Goal: Task Accomplishment & Management: Complete application form

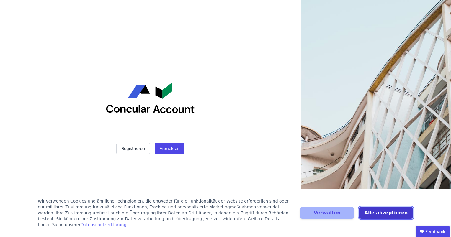
click at [376, 217] on button "Alle akzeptieren" at bounding box center [386, 213] width 54 height 12
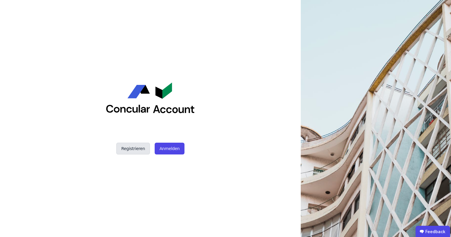
click at [138, 150] on button "Registrieren" at bounding box center [133, 149] width 34 height 12
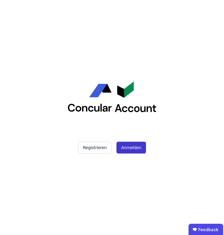
click at [126, 149] on button "Anmelden" at bounding box center [130, 148] width 29 height 12
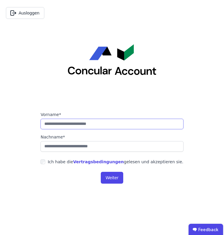
click at [87, 124] on input "string" at bounding box center [111, 124] width 142 height 11
type input "********"
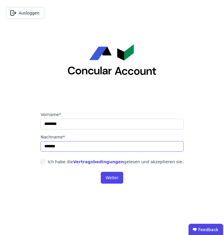
type input "*******"
click at [98, 162] on link "Vertragsbedingungen" at bounding box center [98, 161] width 51 height 5
click at [113, 183] on button "Weiter" at bounding box center [112, 178] width 22 height 12
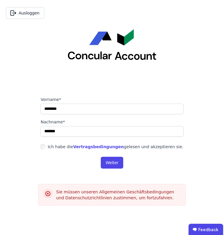
click at [53, 147] on div "Ich habe die Vertragsbedingungen gelesen und akzeptieren sie." at bounding box center [114, 147] width 135 height 6
click at [110, 160] on button "Weiter" at bounding box center [112, 163] width 22 height 12
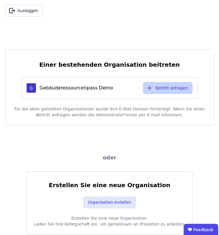
click at [173, 89] on button "Beitritt anfragen" at bounding box center [168, 88] width 50 height 12
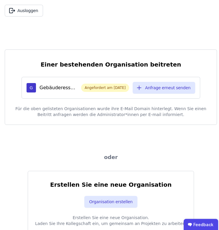
scroll to position [15, 3]
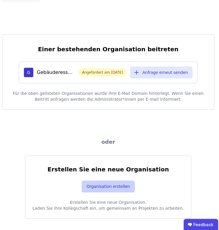
click at [111, 185] on button "Organisation erstellen" at bounding box center [108, 187] width 53 height 12
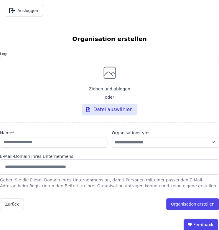
scroll to position [0, 0]
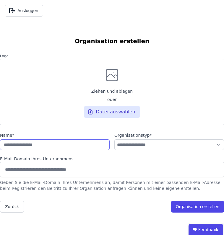
click at [74, 147] on input "string" at bounding box center [54, 144] width 109 height 11
type input "*******"
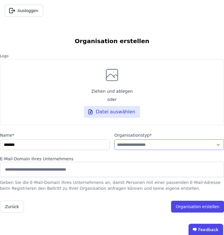
click at [123, 146] on select "**********" at bounding box center [168, 144] width 109 height 11
select select "**********"
click at [114, 139] on select "**********" at bounding box center [168, 144] width 109 height 11
click at [39, 171] on input at bounding box center [112, 168] width 216 height 9
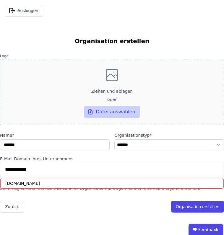
type input "**********"
click at [112, 113] on div "Datei auswählen" at bounding box center [112, 112] width 56 height 12
click at [0, 0] on input "Ziehen und ablegen oder Datei auswählen" at bounding box center [0, 0] width 0 height 0
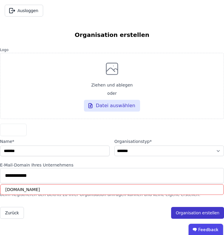
click at [189, 214] on button "Organisation erstellen" at bounding box center [197, 213] width 53 height 12
click at [58, 174] on input "**********" at bounding box center [112, 174] width 216 height 9
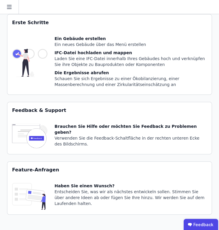
scroll to position [0, 1]
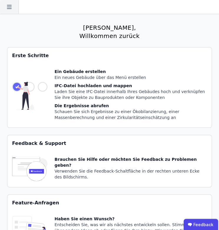
click at [6, 13] on icon at bounding box center [9, 7] width 19 height 14
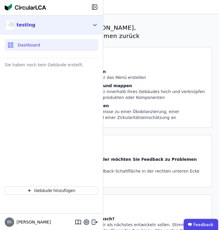
click at [26, 27] on div "testing" at bounding box center [26, 25] width 19 height 7
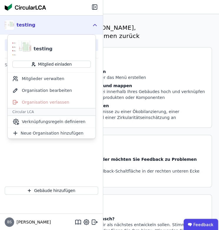
click at [19, 6] on img at bounding box center [25, 7] width 41 height 7
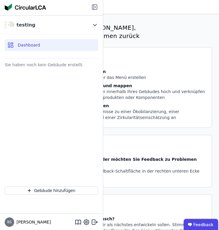
click at [93, 7] on icon at bounding box center [94, 7] width 5 height 5
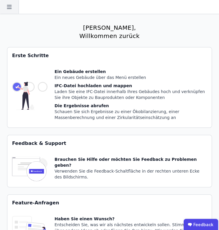
click at [6, 4] on icon at bounding box center [9, 7] width 19 height 14
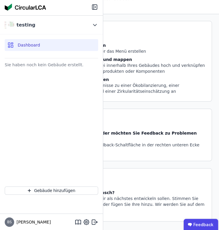
scroll to position [27, 1]
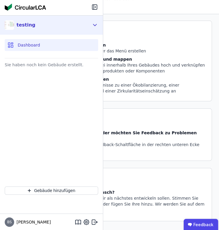
click at [13, 25] on img at bounding box center [9, 24] width 9 height 9
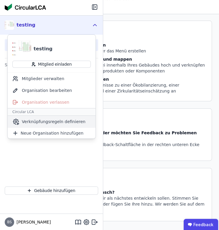
click at [41, 124] on span "Verknüpfungsregeln definieren" at bounding box center [54, 122] width 64 height 6
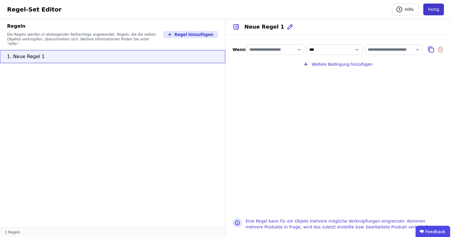
click at [223, 11] on button "Fertig" at bounding box center [433, 10] width 21 height 12
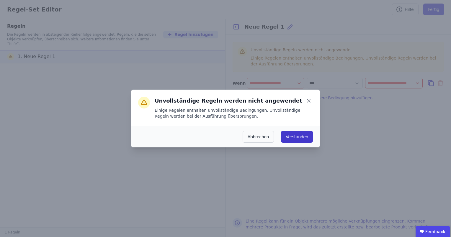
click at [223, 138] on button "Verstanden" at bounding box center [297, 137] width 32 height 12
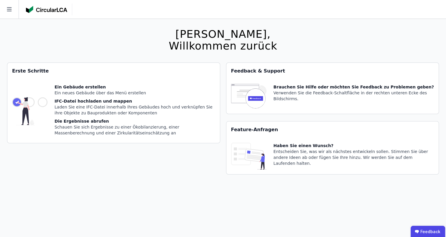
click at [75, 91] on div "Ein neues Gebäude über das Menü erstellen" at bounding box center [135, 93] width 161 height 6
click at [40, 102] on img at bounding box center [29, 111] width 35 height 54
click at [21, 102] on img at bounding box center [29, 111] width 35 height 54
click at [10, 2] on icon at bounding box center [9, 9] width 19 height 19
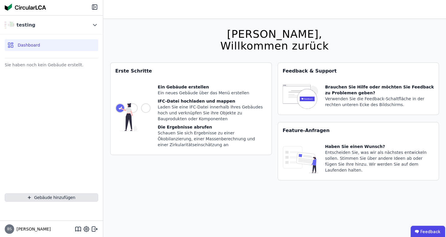
click at [57, 195] on button "Gebäude hinzufügen" at bounding box center [51, 197] width 93 height 8
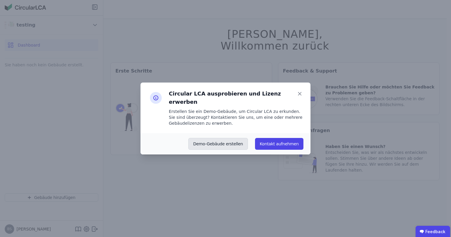
click at [223, 141] on button "Demo-Gebäude erstellen" at bounding box center [218, 144] width 60 height 12
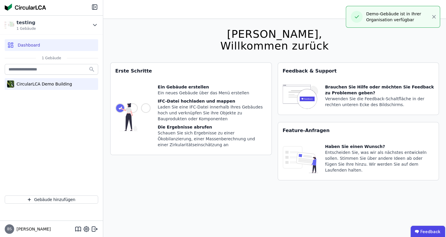
click at [58, 85] on div "CircularLCA Demo Building" at bounding box center [43, 84] width 58 height 6
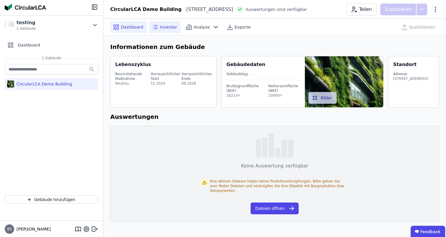
click at [156, 27] on icon at bounding box center [155, 27] width 7 height 7
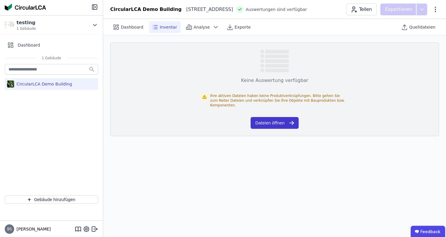
click at [223, 117] on button "Dateien öffnen" at bounding box center [275, 123] width 48 height 12
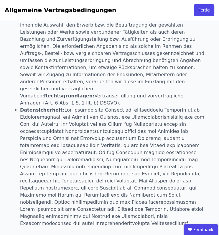
scroll to position [1076, 0]
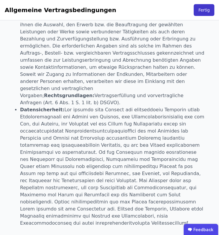
click at [214, 10] on button "Fertig" at bounding box center [204, 10] width 21 height 12
